Goal: Transaction & Acquisition: Download file/media

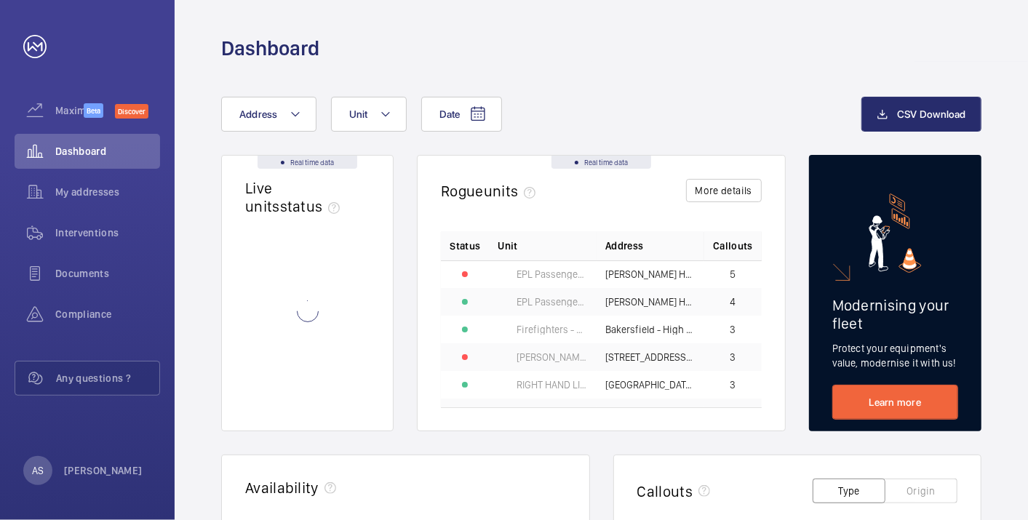
scroll to position [81, 0]
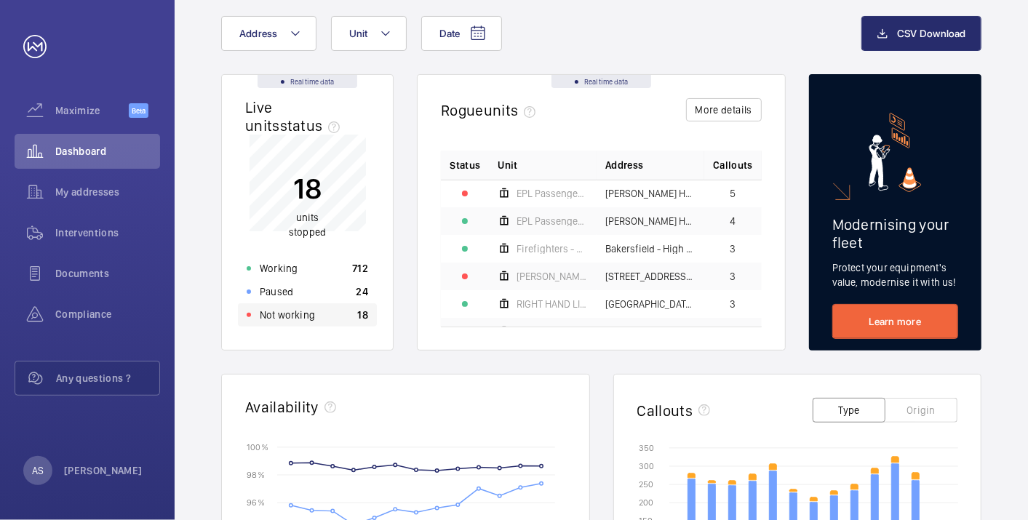
click at [348, 316] on div "Not working 18" at bounding box center [307, 314] width 139 height 23
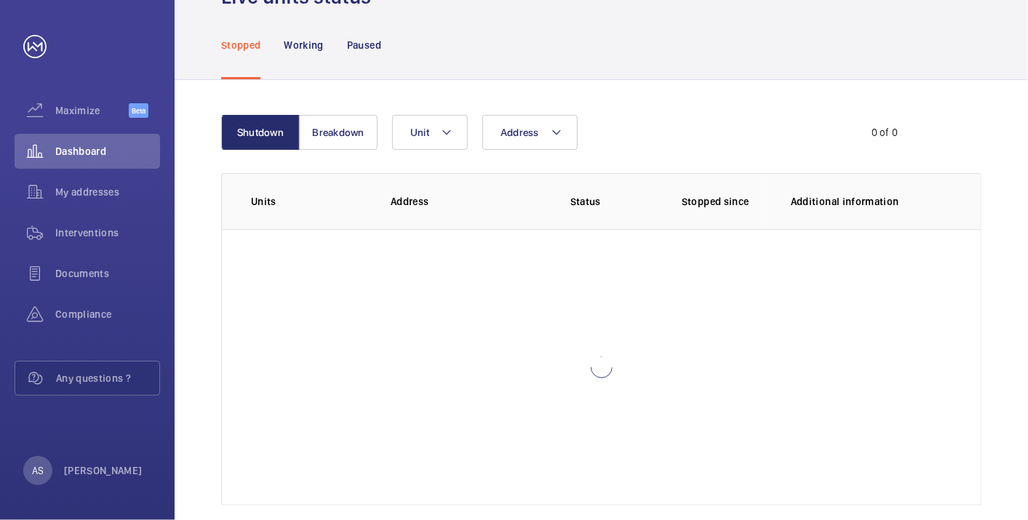
scroll to position [15, 0]
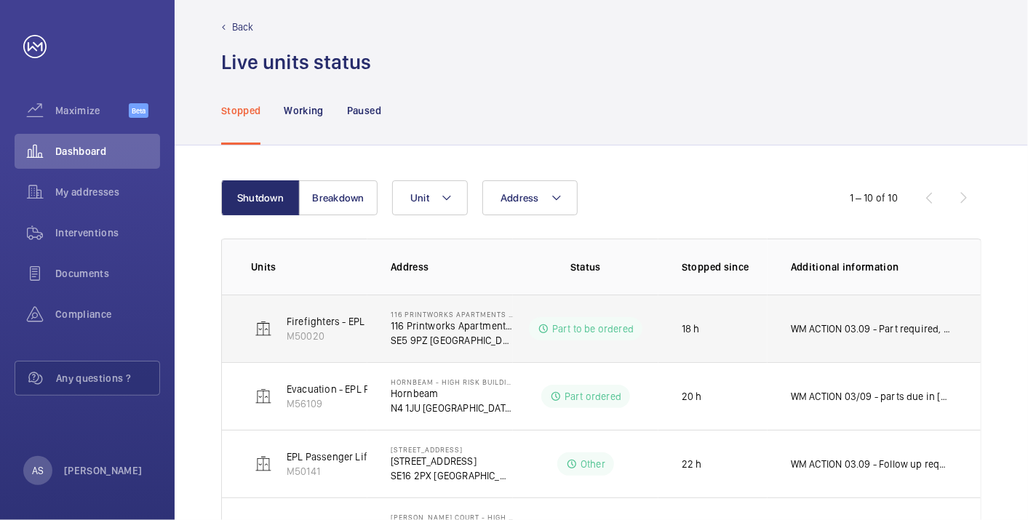
click at [813, 328] on p "WM ACTION 03.09 - Part required, supply chain currently sourcing." at bounding box center [871, 329] width 161 height 15
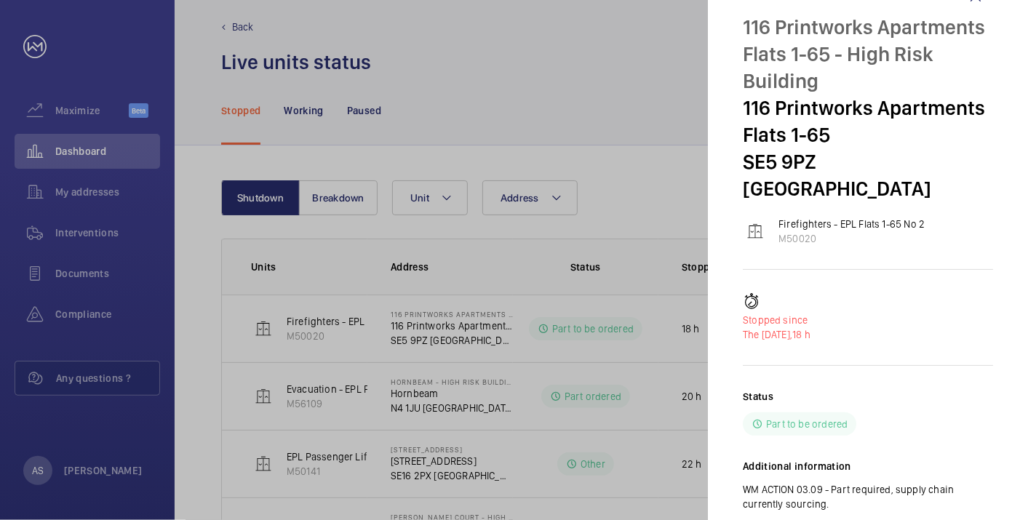
scroll to position [64, 0]
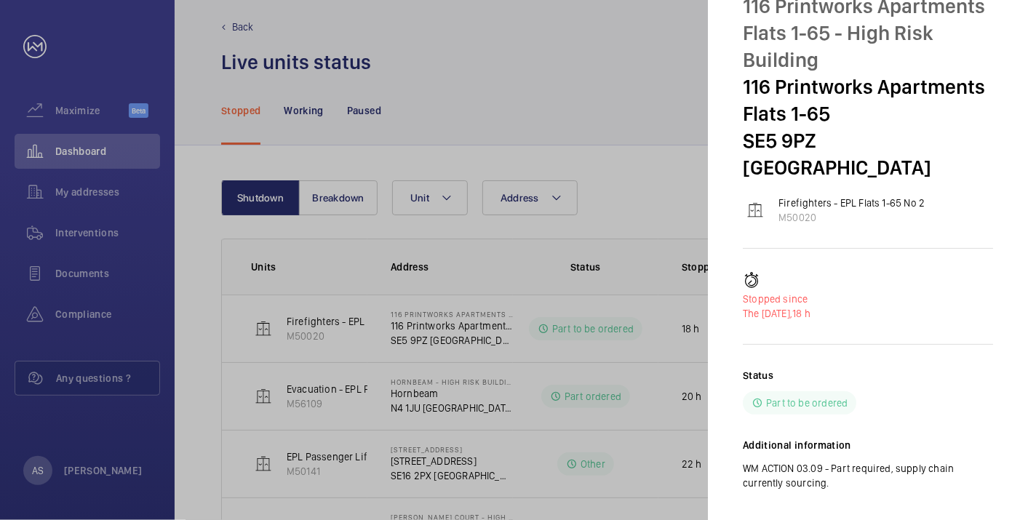
click at [487, 322] on div at bounding box center [514, 260] width 1028 height 520
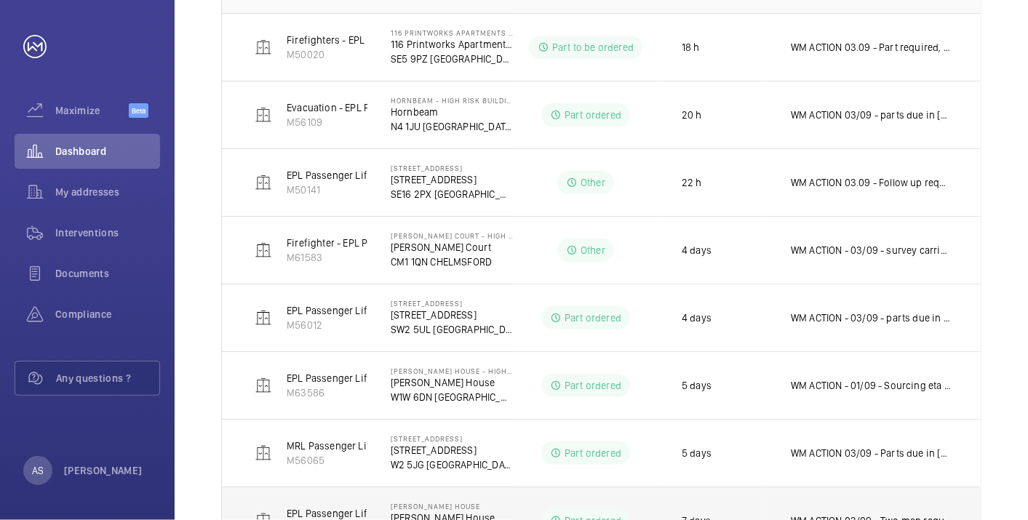
scroll to position [420, 0]
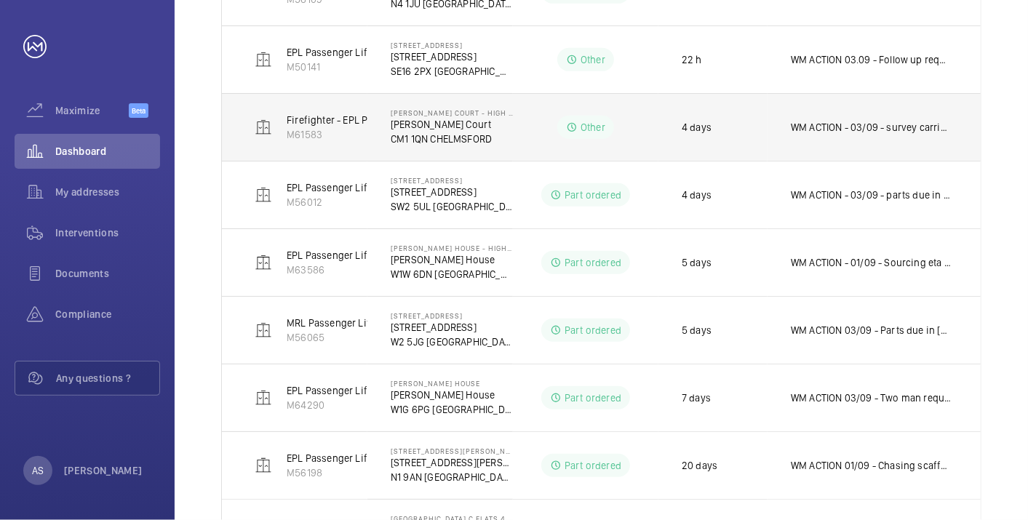
click at [840, 135] on td "WM ACTION - 03/09 - survey carried out various components required, chasing cos…" at bounding box center [874, 127] width 213 height 68
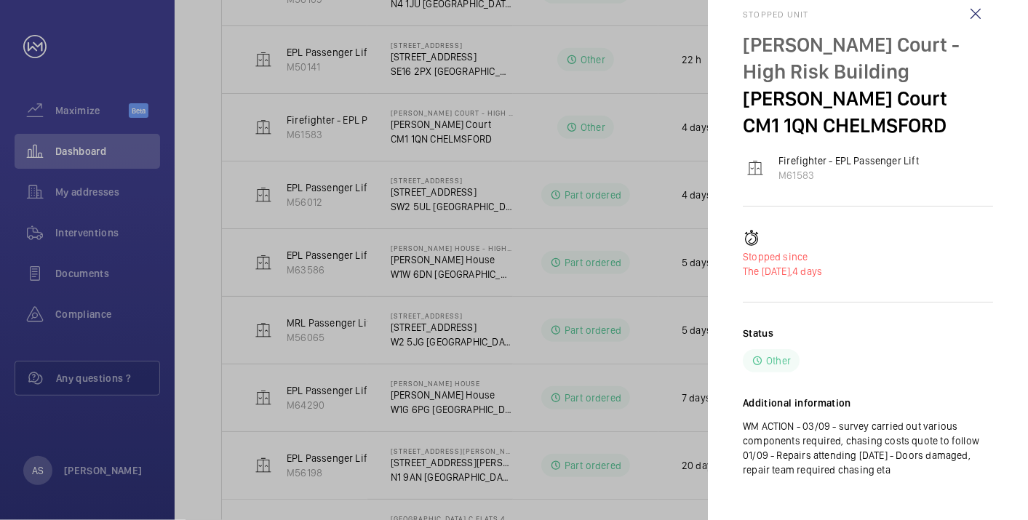
scroll to position [39, 0]
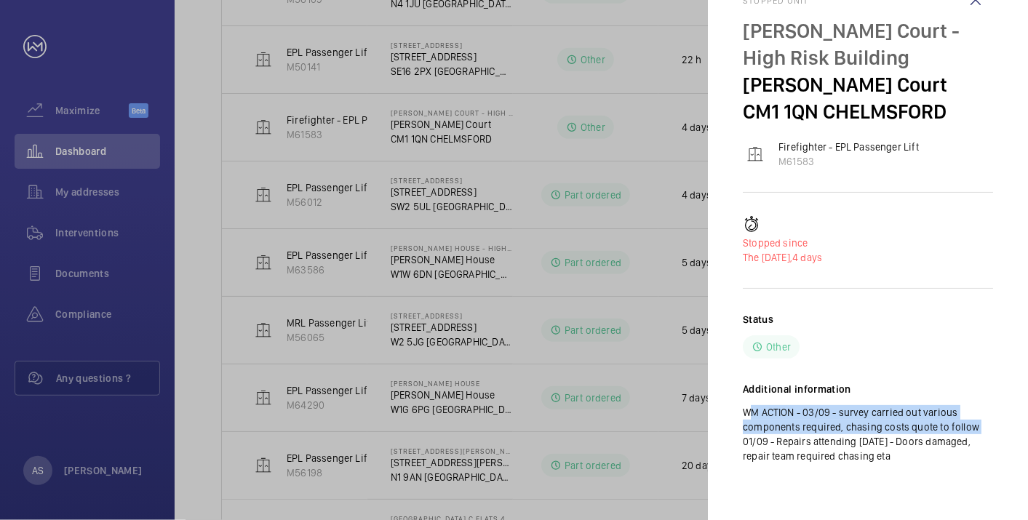
drag, startPoint x: 973, startPoint y: 428, endPoint x: 727, endPoint y: 406, distance: 246.9
click at [727, 406] on mat-sidenav "Stopped unit [PERSON_NAME][GEOGRAPHIC_DATA] - High Risk Building [PERSON_NAME] …" at bounding box center [868, 260] width 320 height 520
copy p "WM ACTION - 03/09 - survey carried out various components required, chasing cos…"
click at [485, 336] on div at bounding box center [514, 260] width 1028 height 520
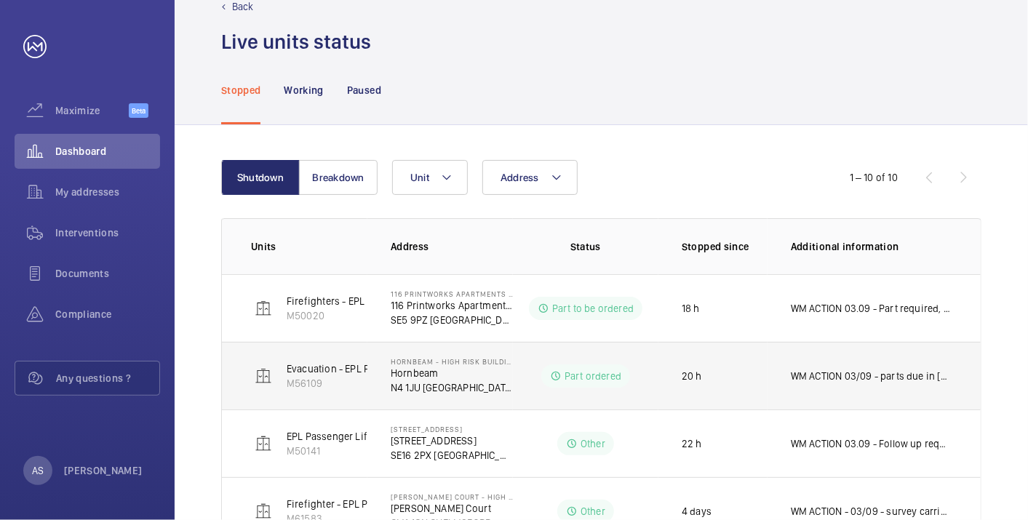
scroll to position [0, 0]
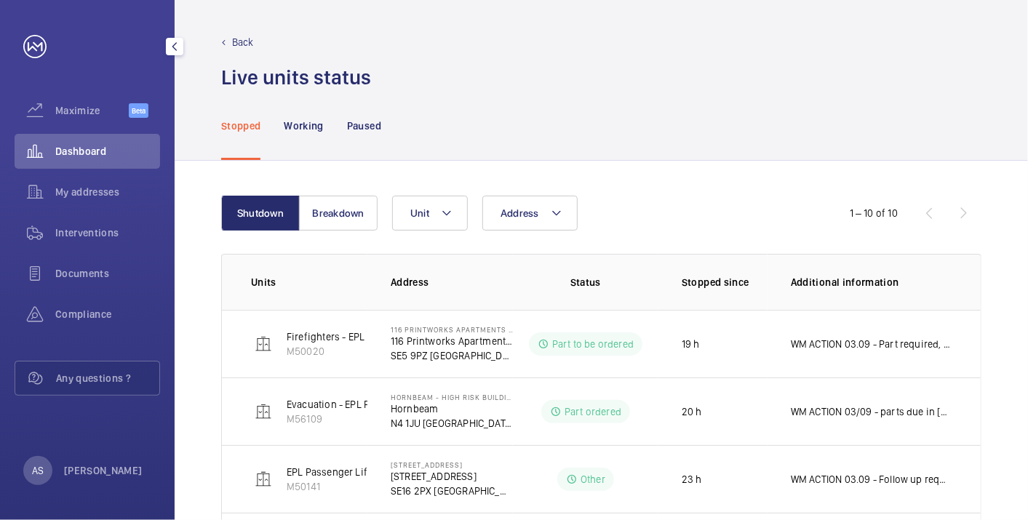
click at [69, 145] on span "Dashboard" at bounding box center [107, 151] width 105 height 15
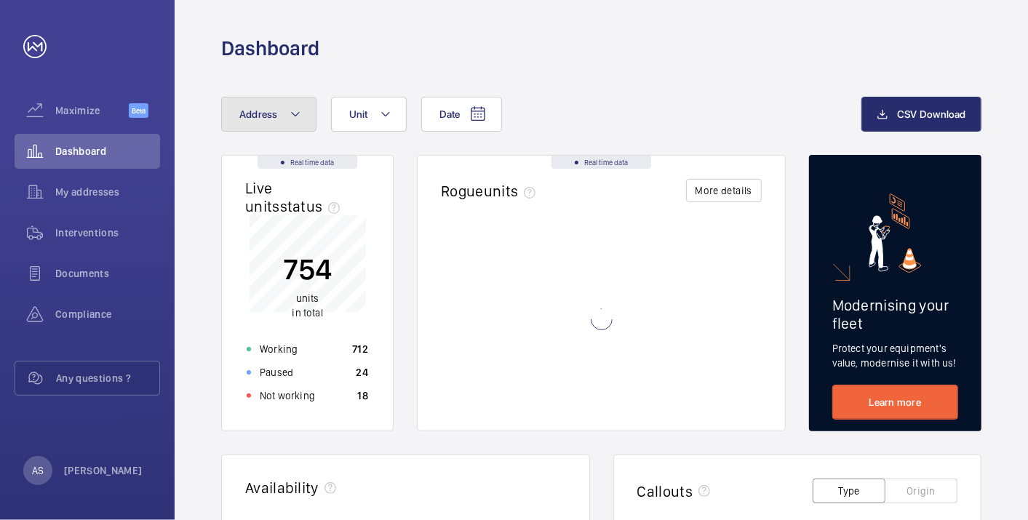
click at [287, 113] on button "Address" at bounding box center [268, 114] width 95 height 35
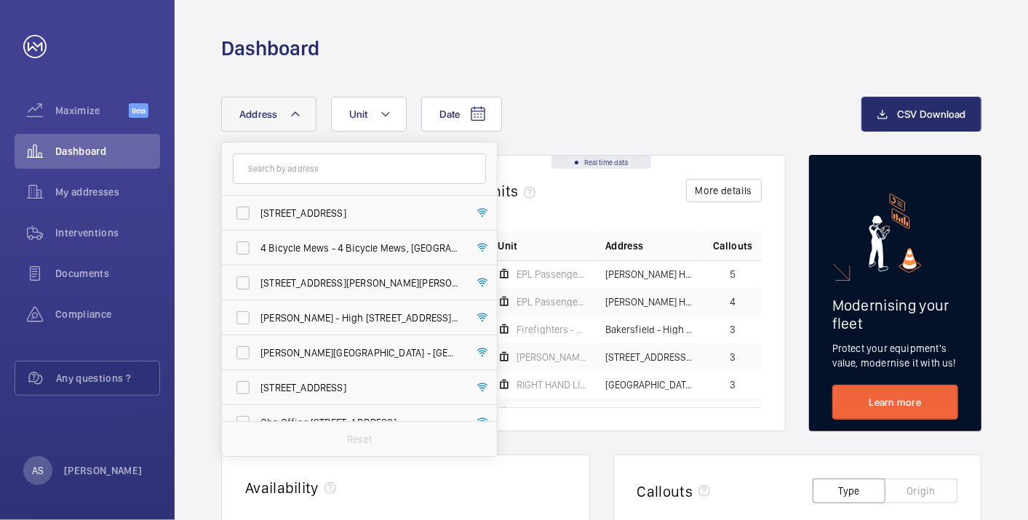
click at [298, 175] on input "text" at bounding box center [359, 169] width 253 height 31
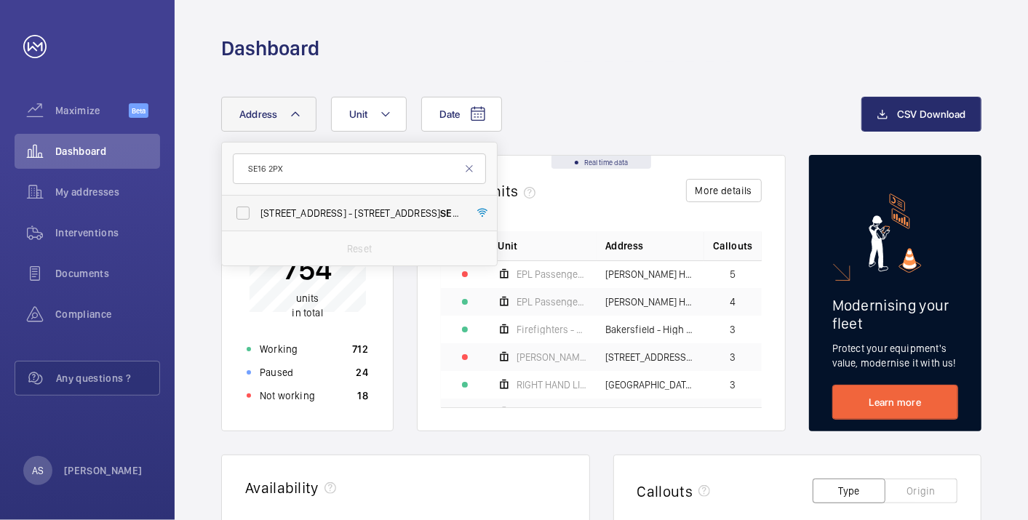
type input "SE16 2PX"
click at [318, 202] on label "[STREET_ADDRESS]" at bounding box center [348, 213] width 253 height 35
click at [258, 202] on input "[STREET_ADDRESS]" at bounding box center [242, 213] width 29 height 29
checkbox input "true"
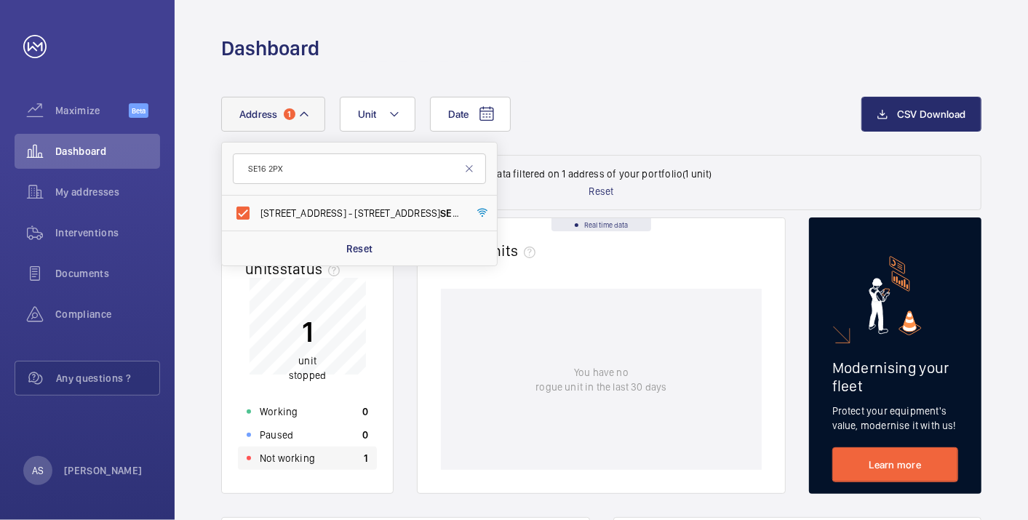
click at [327, 455] on div "Not working 1" at bounding box center [307, 458] width 139 height 23
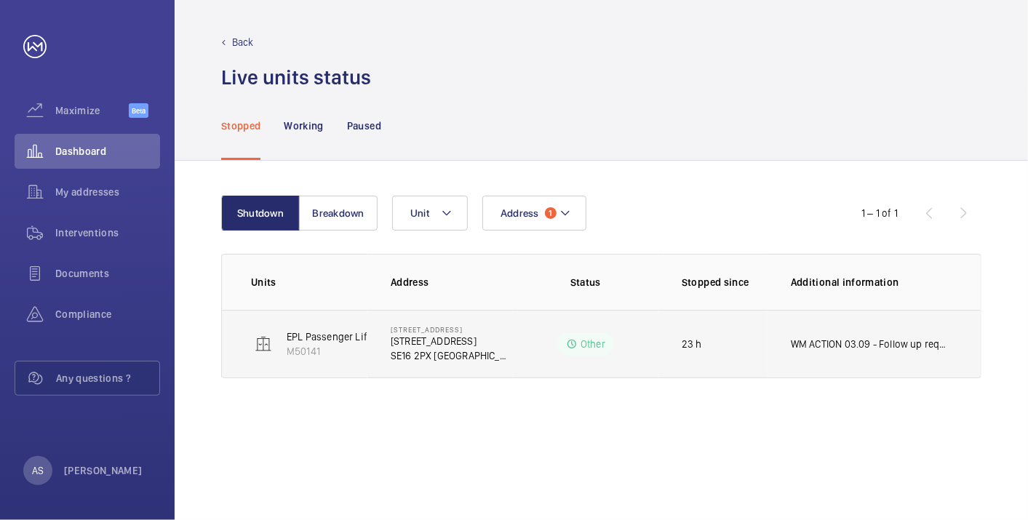
click at [824, 349] on p "WM ACTION 03.09 - Follow up required with two engineers, date tbc" at bounding box center [871, 344] width 161 height 15
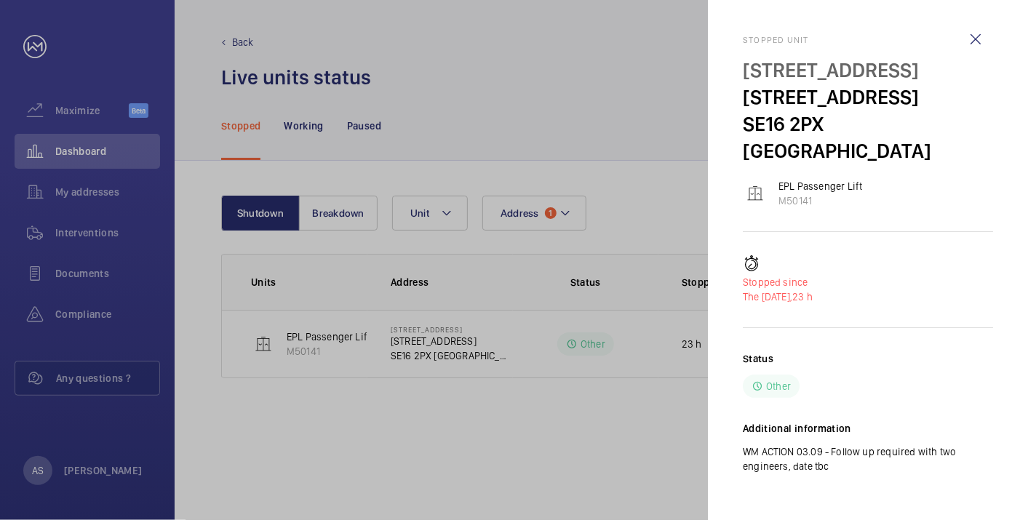
click at [607, 420] on div at bounding box center [514, 260] width 1028 height 520
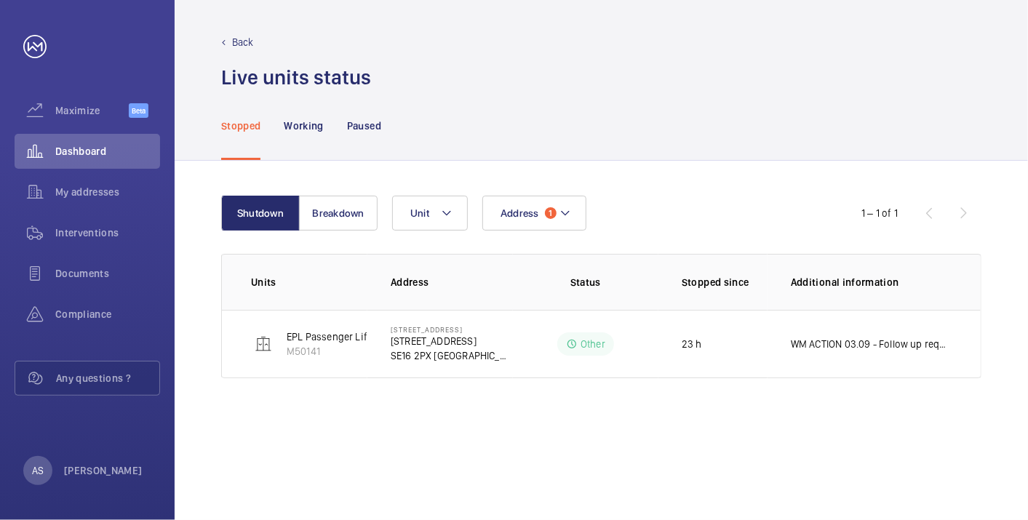
click at [951, 428] on div "Shutdown Breakdown Address 1 Unit 1 – 1 of 1 Units Address Status Stopped since…" at bounding box center [601, 340] width 853 height 359
click at [975, 402] on div "Shutdown Breakdown Address 1 Unit 1 – 1 of 1 Units Address Status Stopped since…" at bounding box center [601, 340] width 853 height 359
click at [986, 212] on div "Shutdown Breakdown Address 1 Unit 1 – 1 of 1 Units Address Status Stopped since…" at bounding box center [601, 340] width 853 height 359
click at [929, 116] on div "Stopped Working Paused" at bounding box center [601, 125] width 760 height 69
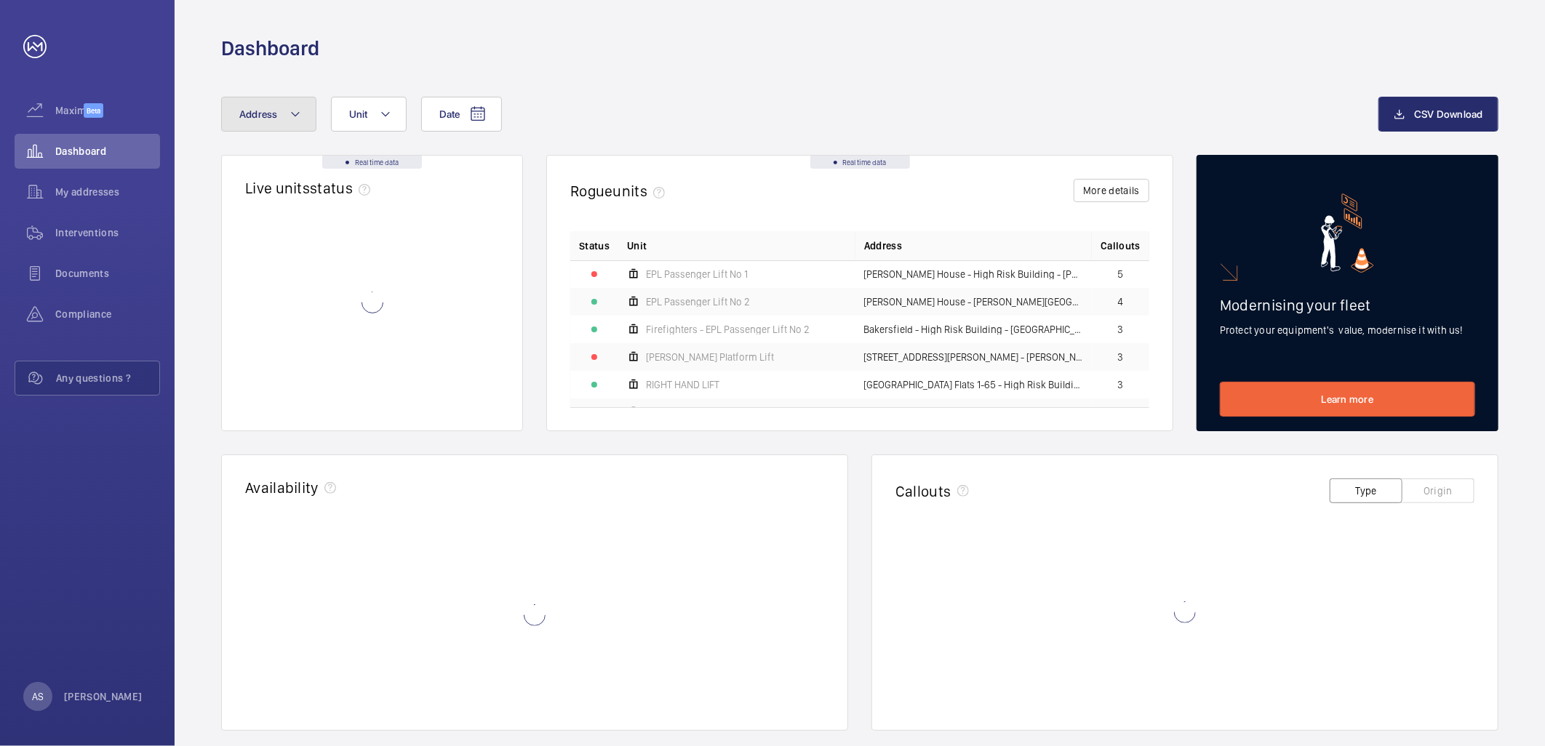
drag, startPoint x: 284, startPoint y: 111, endPoint x: 292, endPoint y: 131, distance: 22.2
click at [284, 111] on button "Address" at bounding box center [268, 114] width 95 height 35
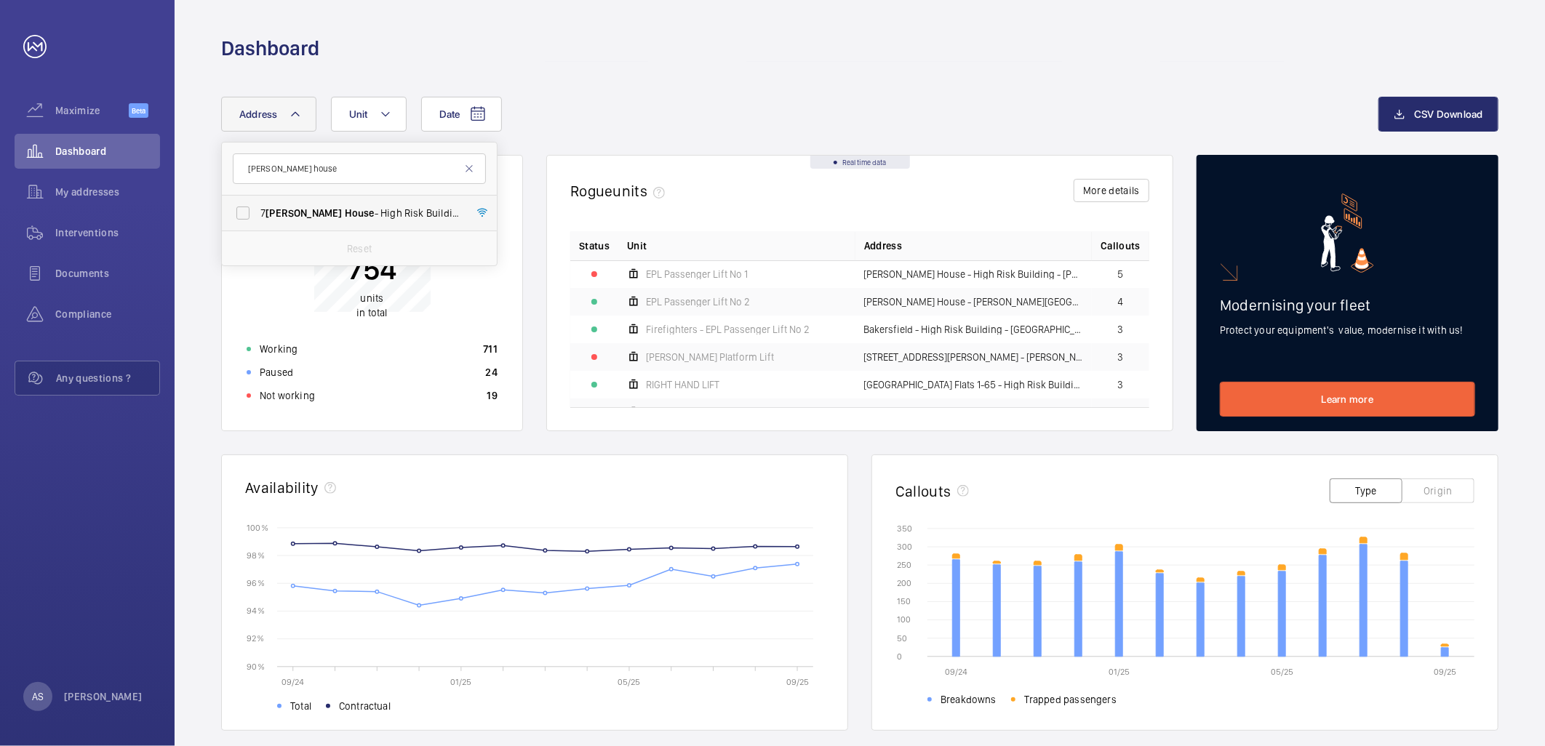
type input "Bryant house"
click at [374, 215] on span "7 Bryant House - High Risk Building - 7 Bryant House , LONDON E3 2ZF" at bounding box center [360, 213] width 200 height 15
click at [258, 215] on input "7 Bryant House - High Risk Building - 7 Bryant House , LONDON E3 2ZF" at bounding box center [242, 213] width 29 height 29
checkbox input "true"
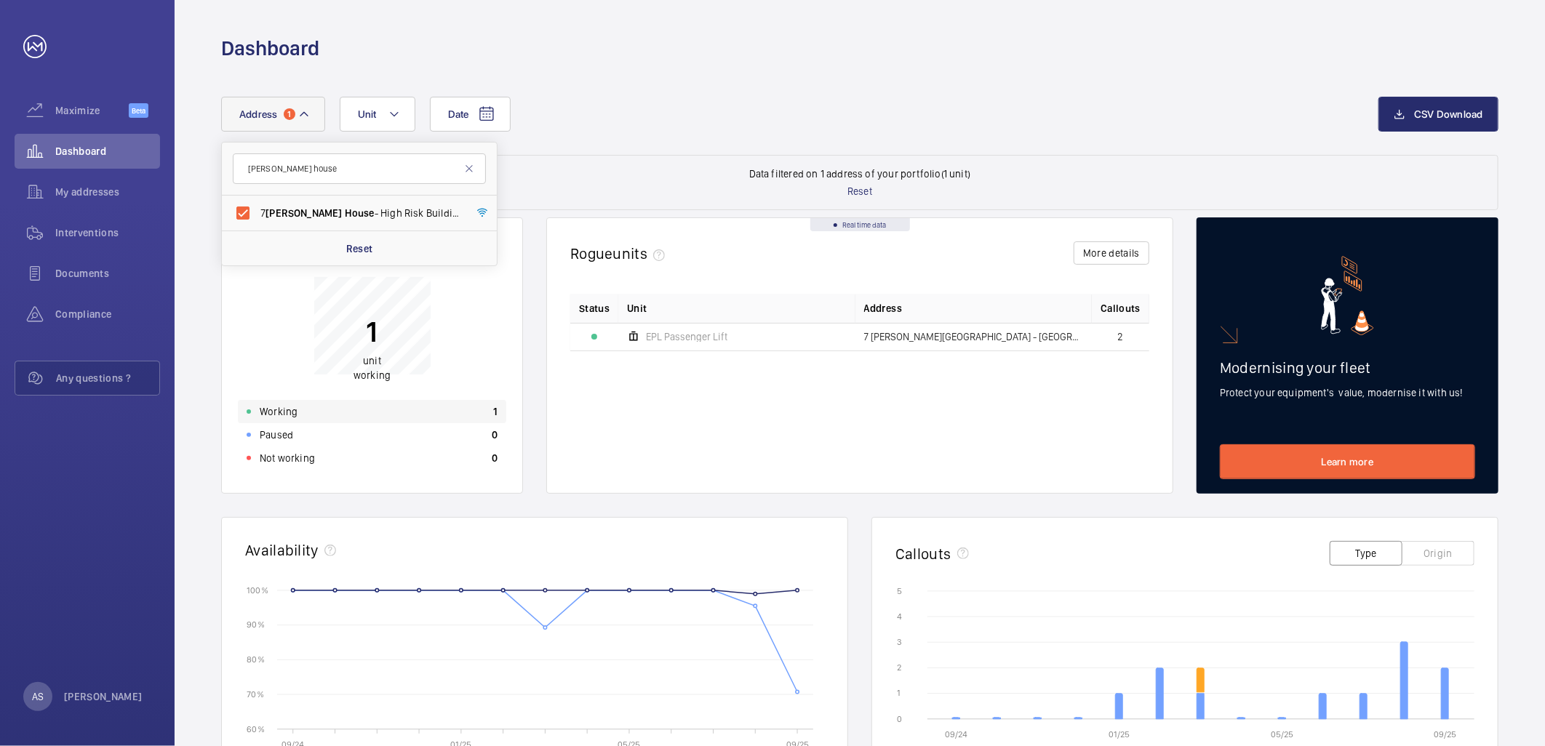
click at [380, 407] on div "Working 1" at bounding box center [372, 411] width 268 height 23
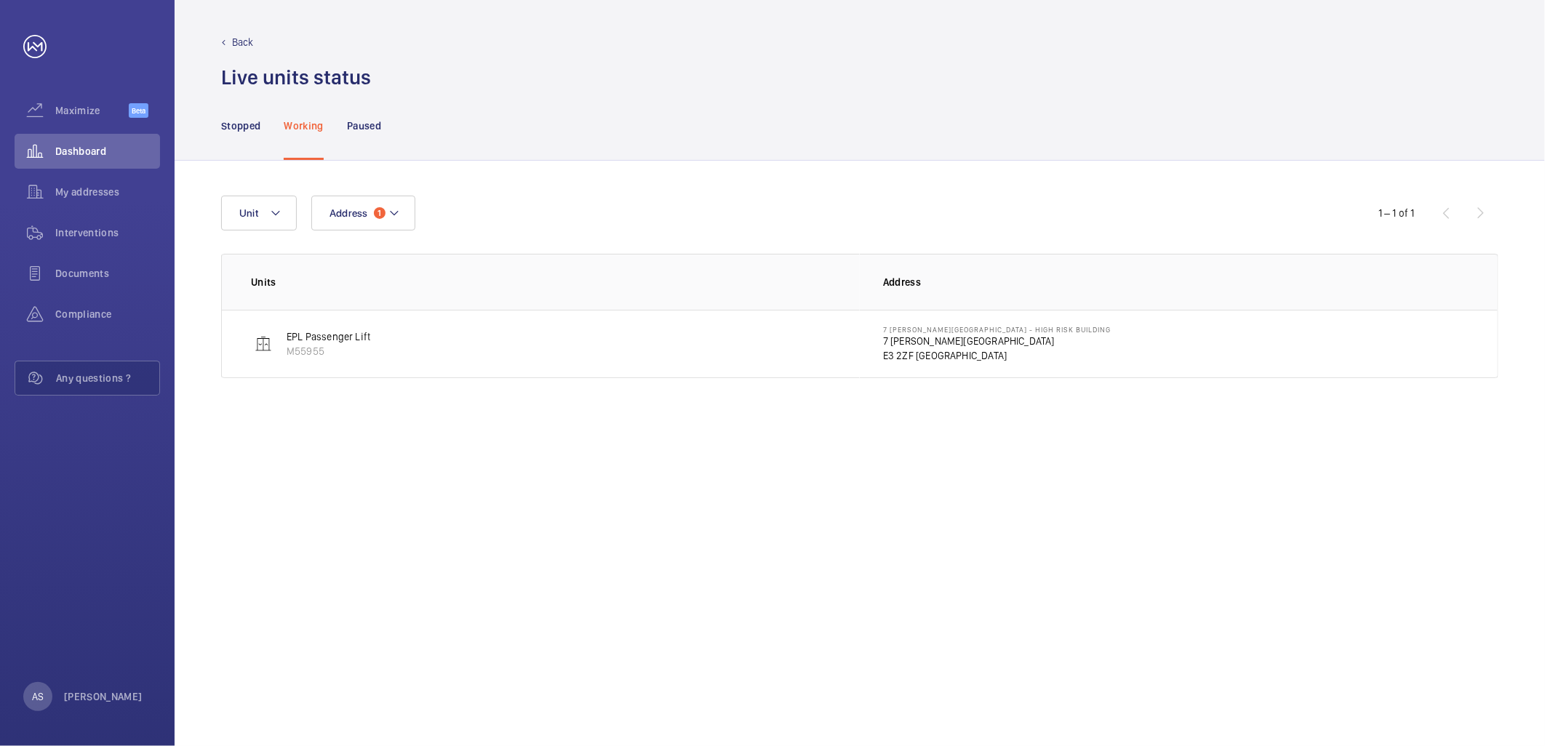
click at [933, 354] on p "E3 2ZF LONDON" at bounding box center [997, 355] width 228 height 15
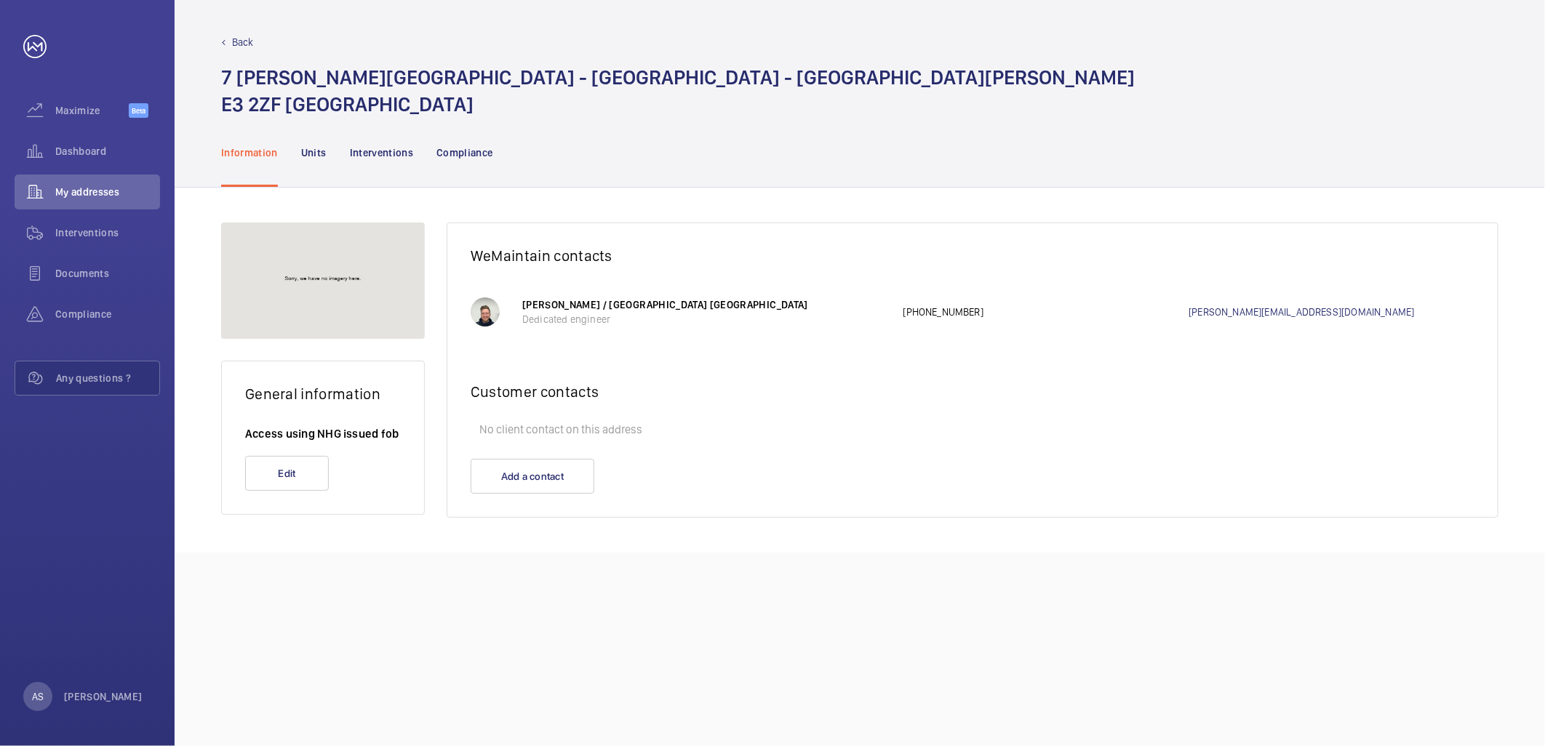
click at [420, 162] on nav "Information Units Interventions Compliance" at bounding box center [357, 152] width 272 height 69
click at [398, 153] on p "Interventions" at bounding box center [382, 152] width 64 height 15
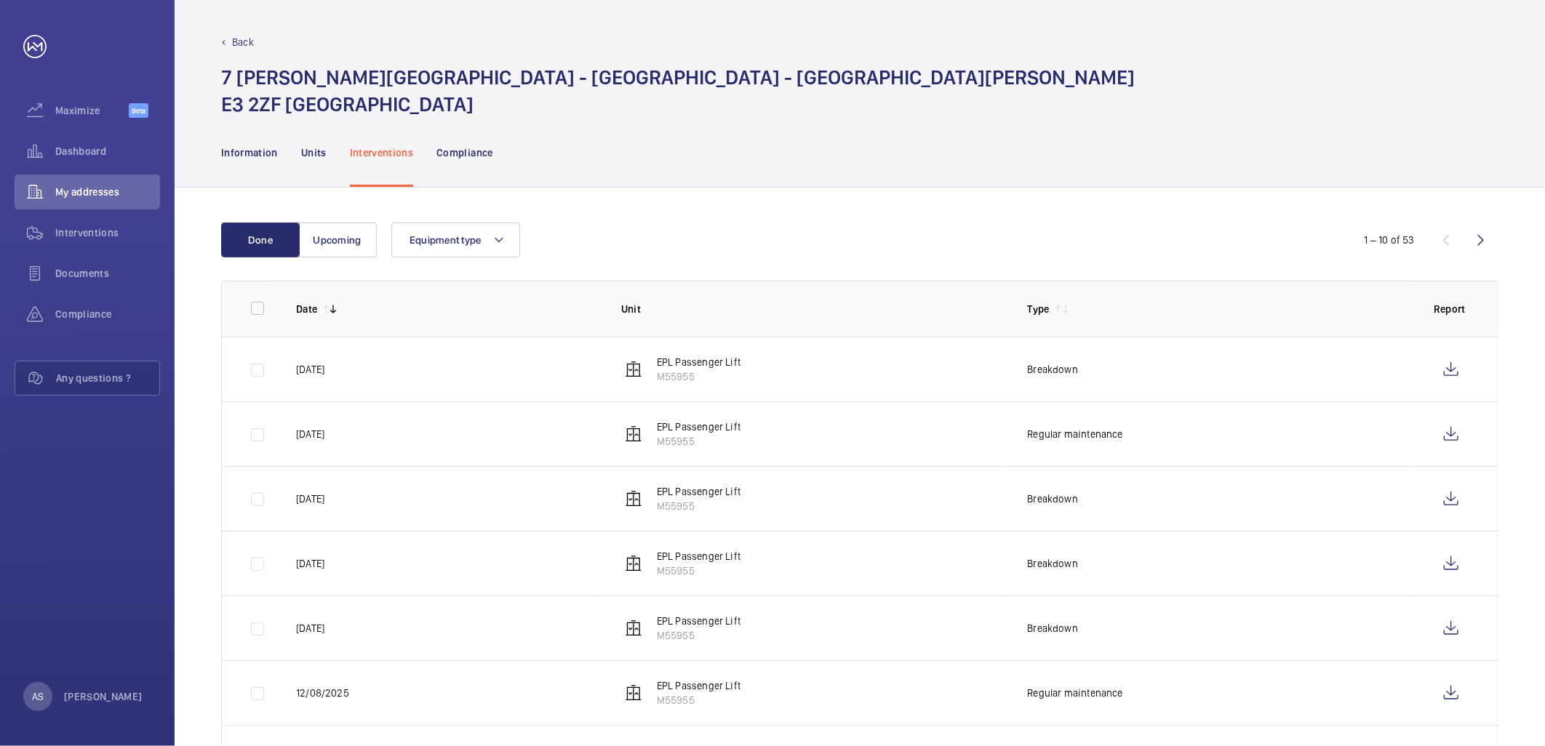
scroll to position [81, 0]
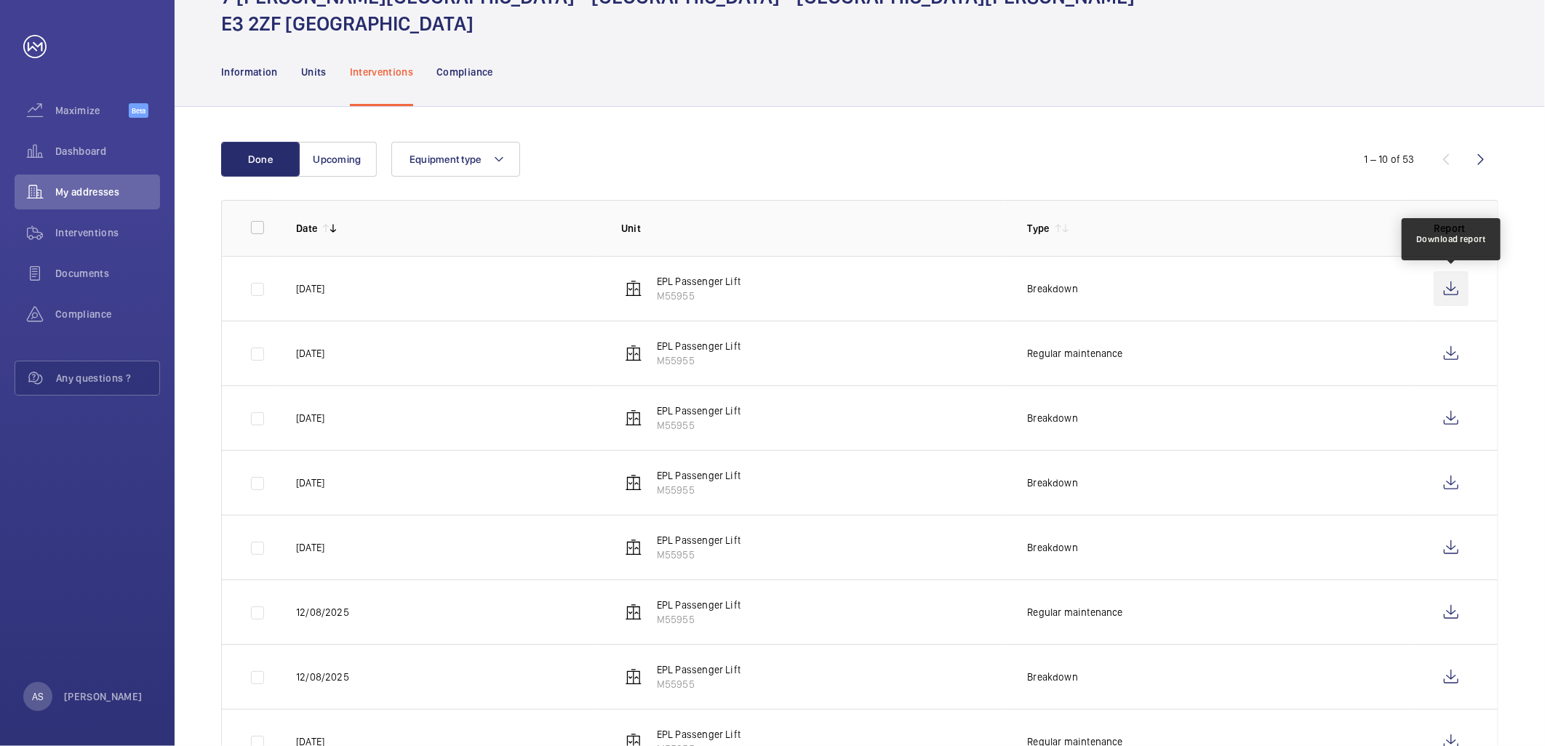
click at [1448, 291] on wm-front-icon-button at bounding box center [1451, 288] width 35 height 35
